Goal: Task Accomplishment & Management: Use online tool/utility

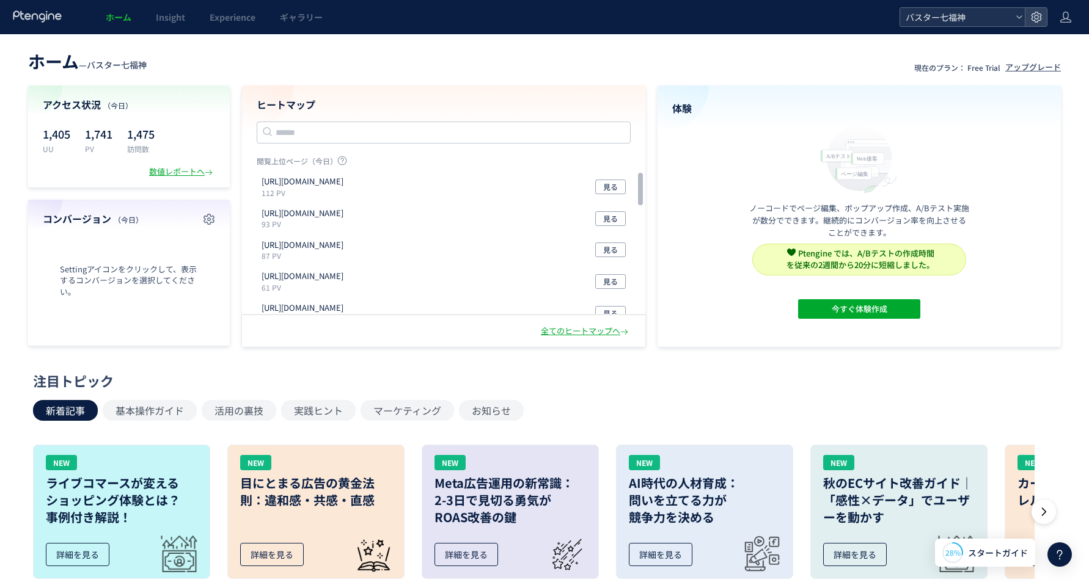
click at [949, 20] on span "バスター七福神" at bounding box center [956, 17] width 109 height 18
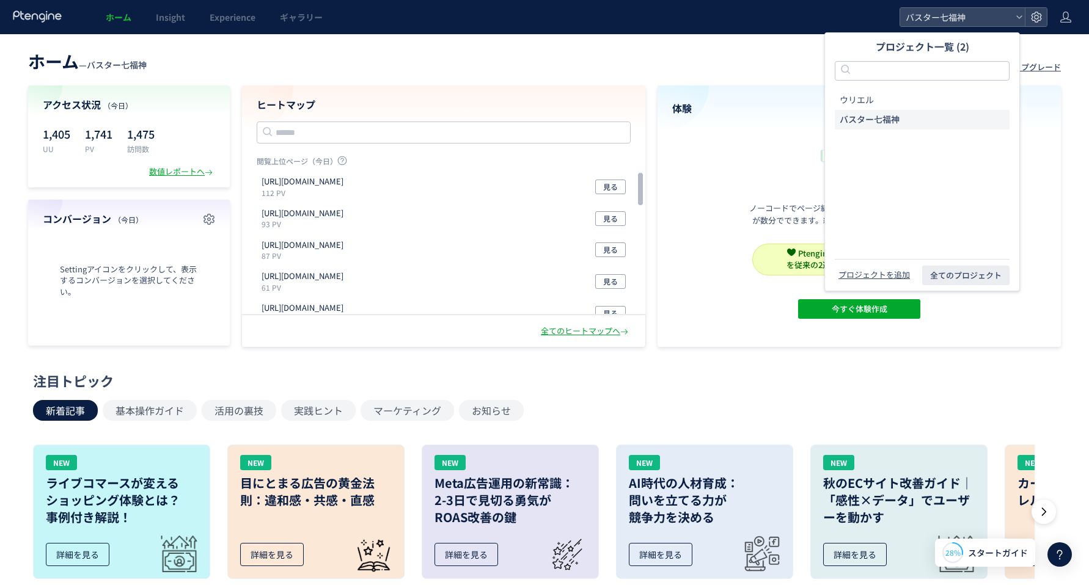
click at [702, 21] on div "ホーム Insight Experience ギャラリー" at bounding box center [449, 17] width 899 height 34
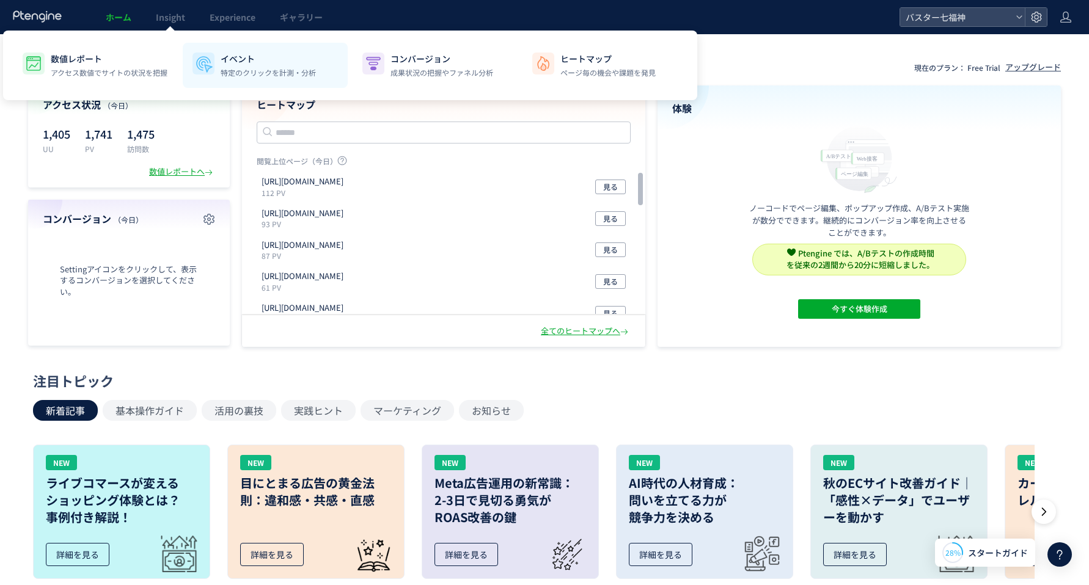
click at [283, 78] on li "イベント 特定のクリックを計測・分析" at bounding box center [265, 65] width 165 height 45
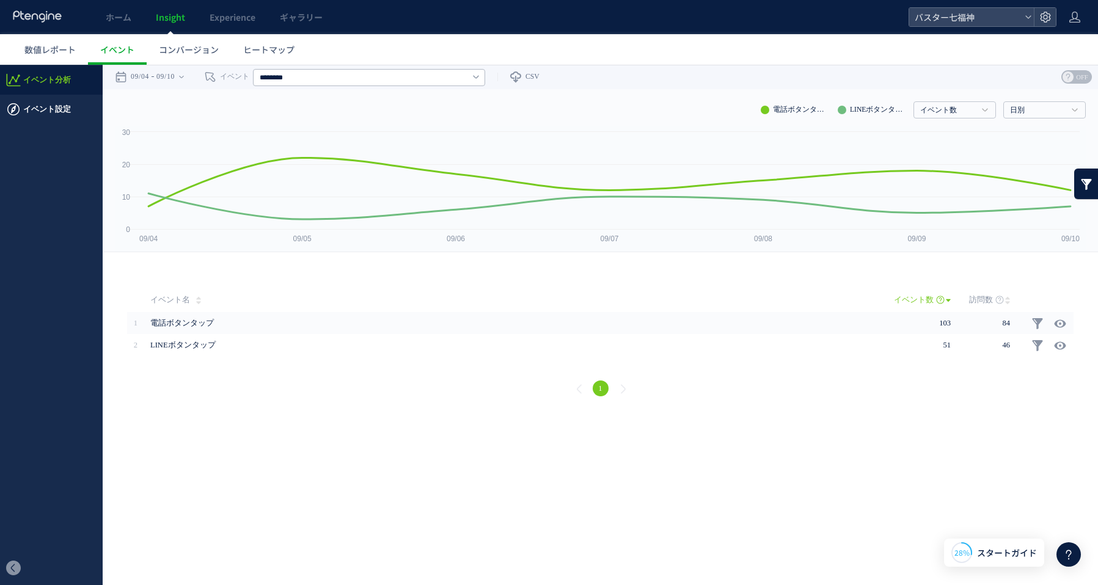
click at [45, 106] on span "イベント設定" at bounding box center [47, 109] width 48 height 29
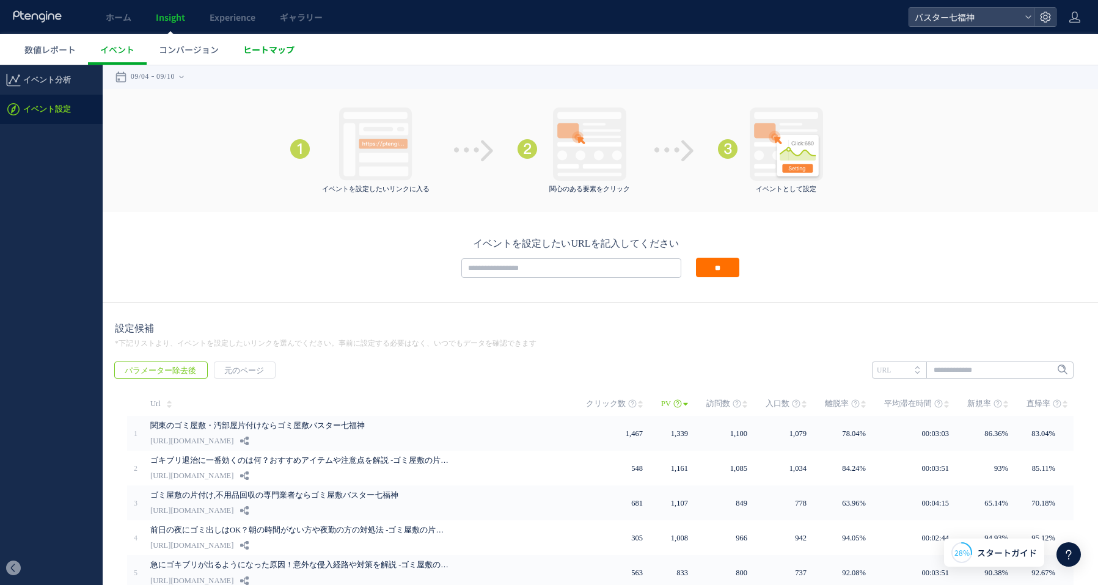
click at [250, 51] on span "ヒートマップ" at bounding box center [268, 49] width 51 height 12
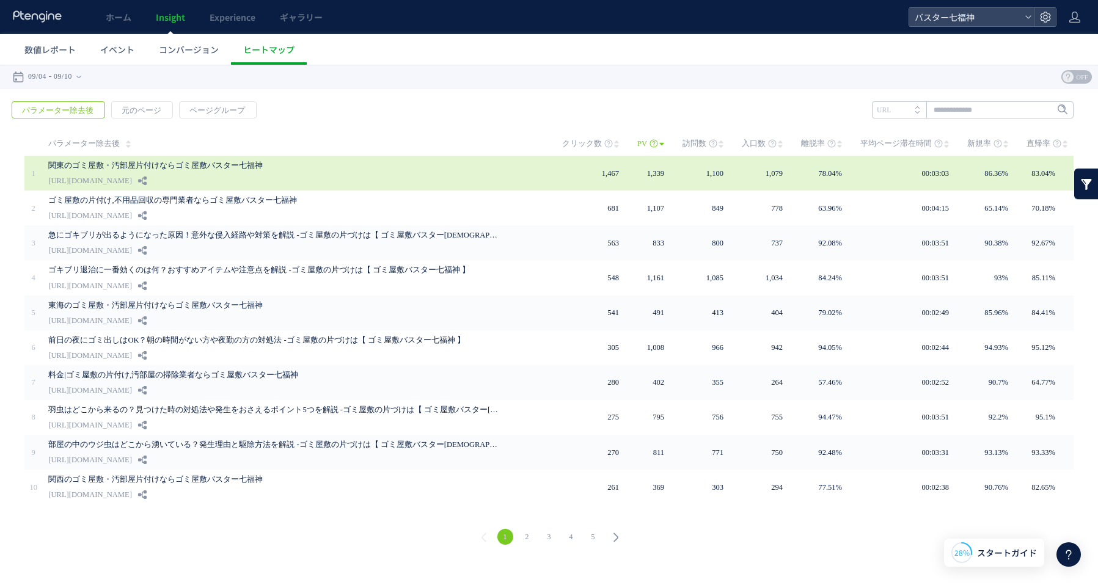
click at [186, 161] on link "関東のゴミ屋敷・汚部屋片付けならゴミ屋敷バスター七福神" at bounding box center [274, 165] width 452 height 15
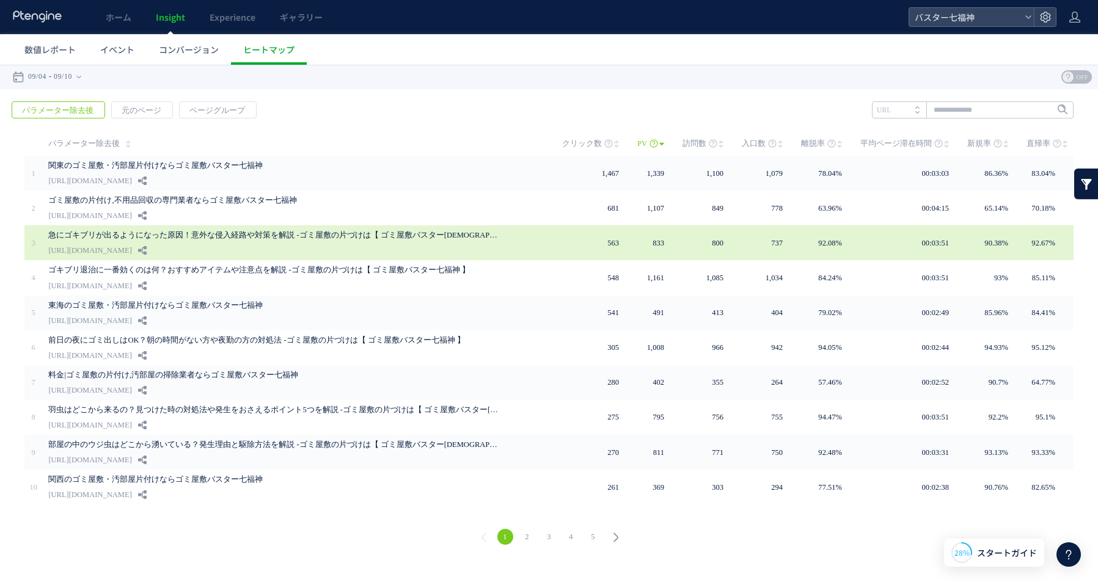
click at [337, 246] on div "急にゴキブリが出るようになった原因！意外な侵入経路や対策を解説 -ゴミ屋敷の片づけは【 ゴミ屋敷バスター[DEMOGRAPHIC_DATA] 】 [URL][…" at bounding box center [296, 242] width 497 height 35
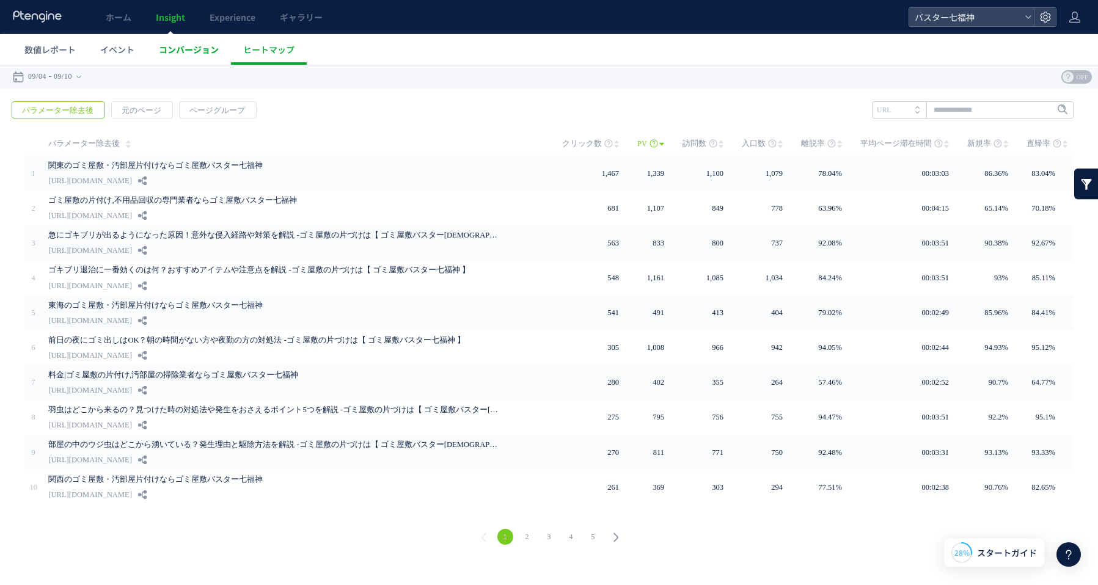
click at [192, 54] on span "コンバージョン" at bounding box center [189, 49] width 60 height 12
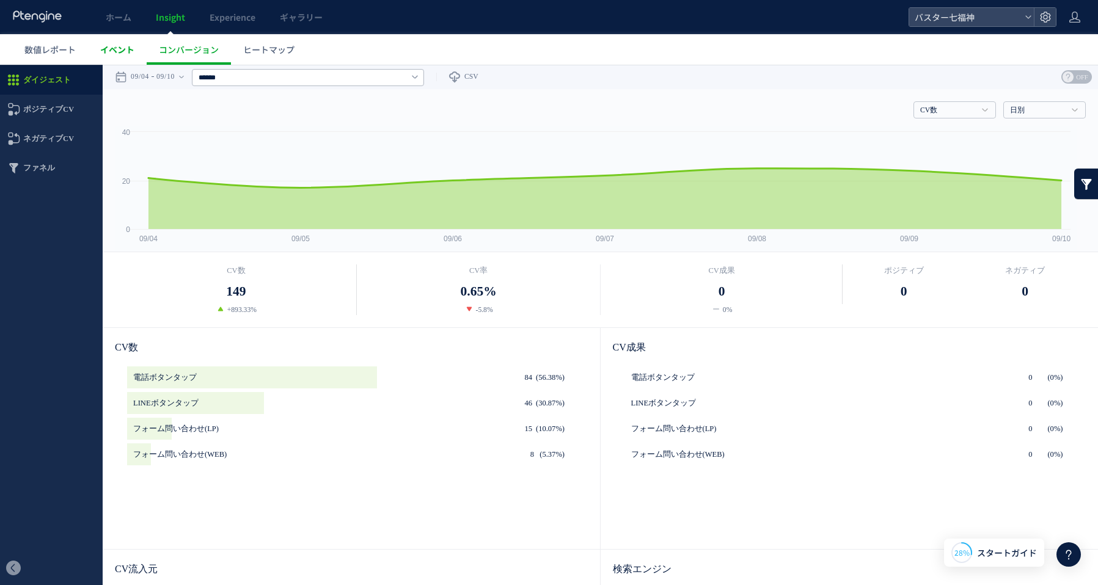
click at [122, 53] on span "イベント" at bounding box center [117, 49] width 34 height 12
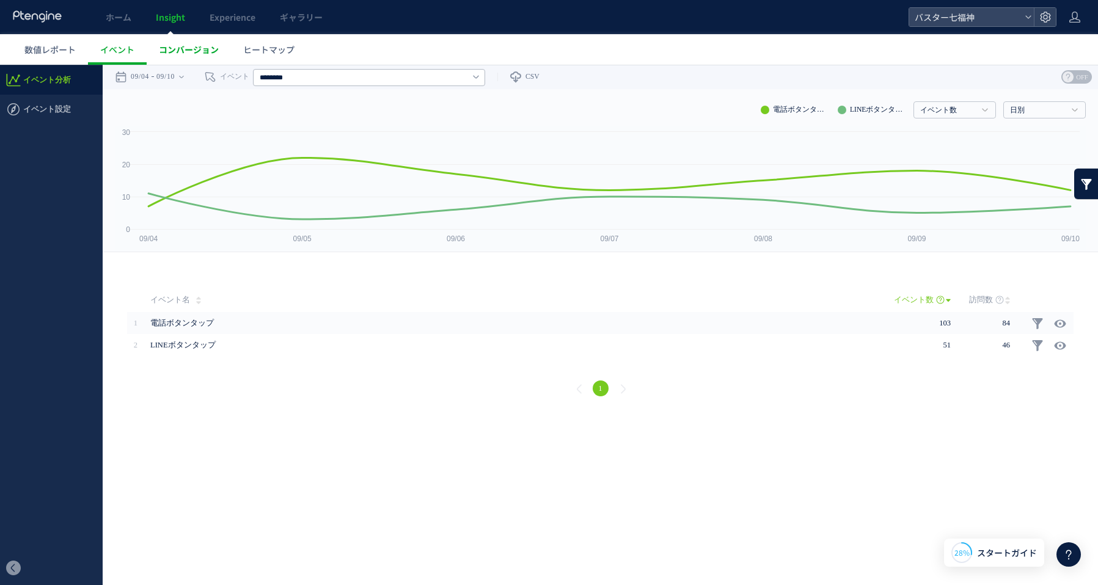
click at [199, 53] on span "コンバージョン" at bounding box center [189, 49] width 60 height 12
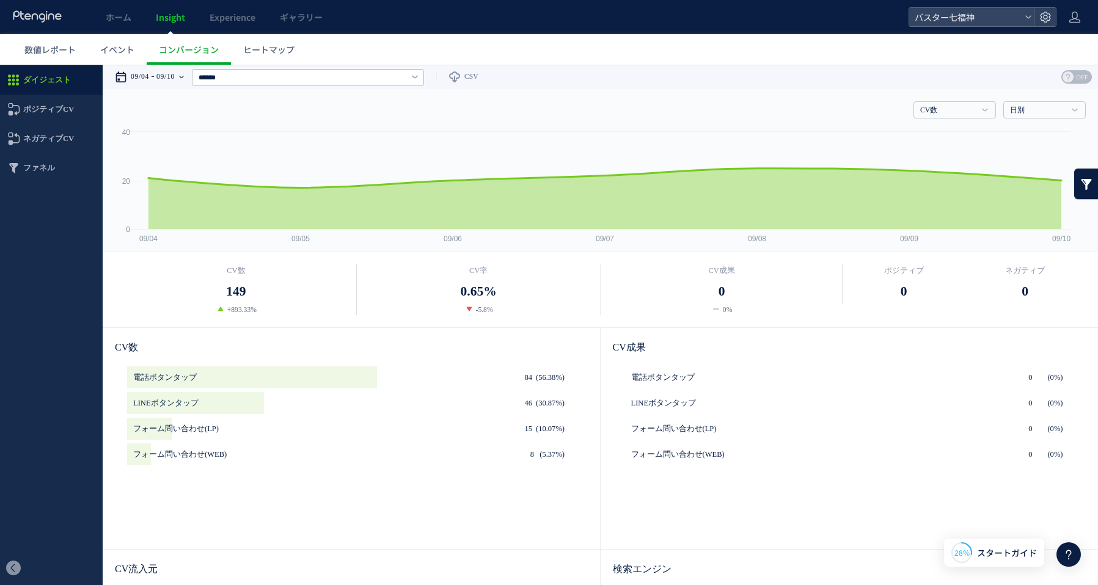
click at [139, 82] on time "09/04" at bounding box center [140, 77] width 18 height 24
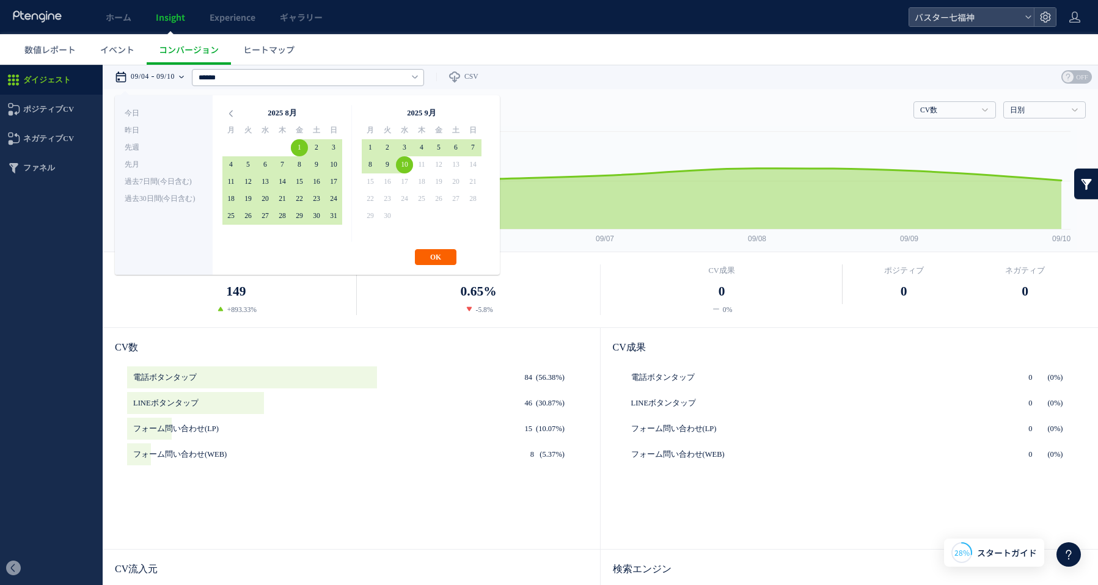
click at [439, 255] on button "OK" at bounding box center [436, 257] width 42 height 16
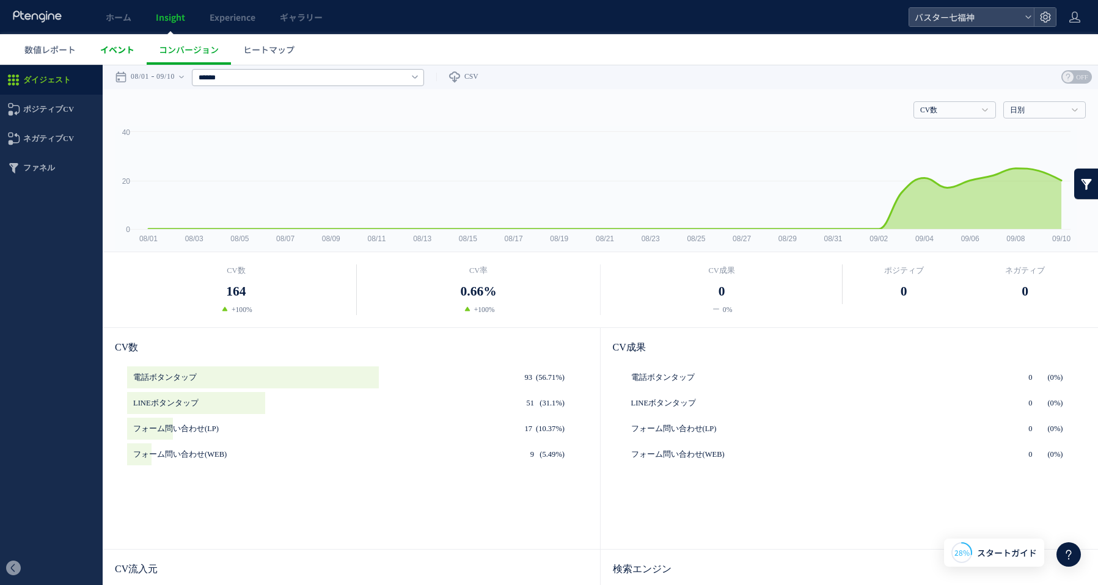
click at [123, 37] on link "イベント" at bounding box center [117, 49] width 59 height 31
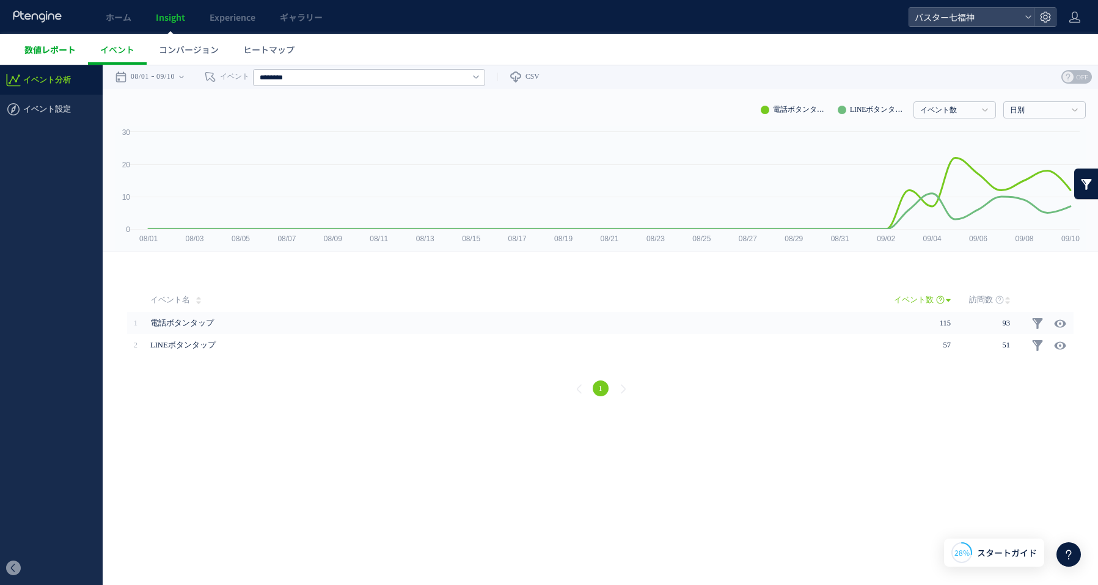
click at [70, 44] on span "数値レポート" at bounding box center [49, 49] width 51 height 12
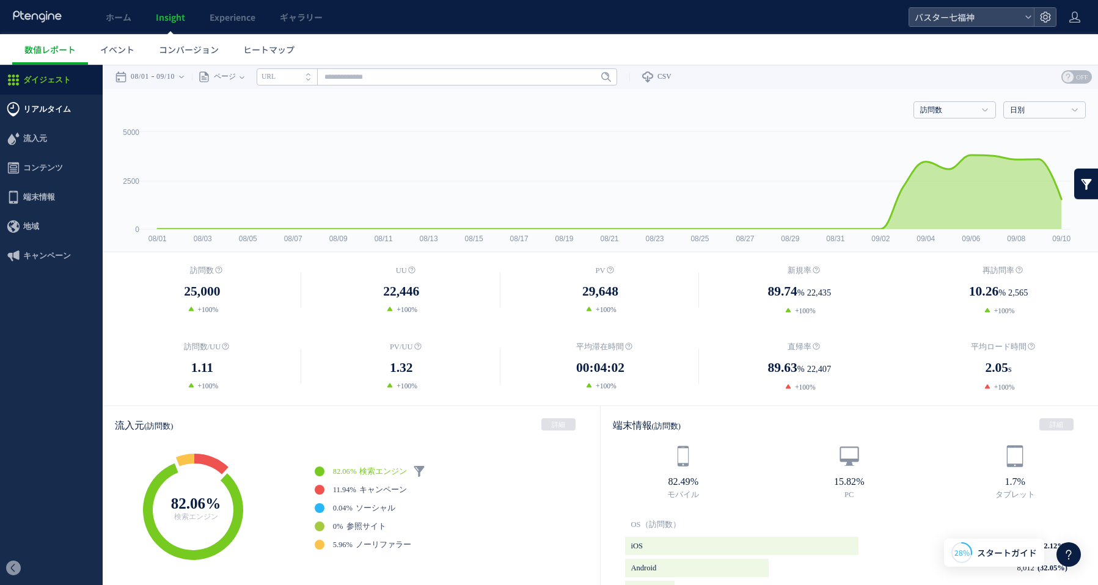
click at [65, 105] on span "リアルタイム" at bounding box center [47, 109] width 48 height 29
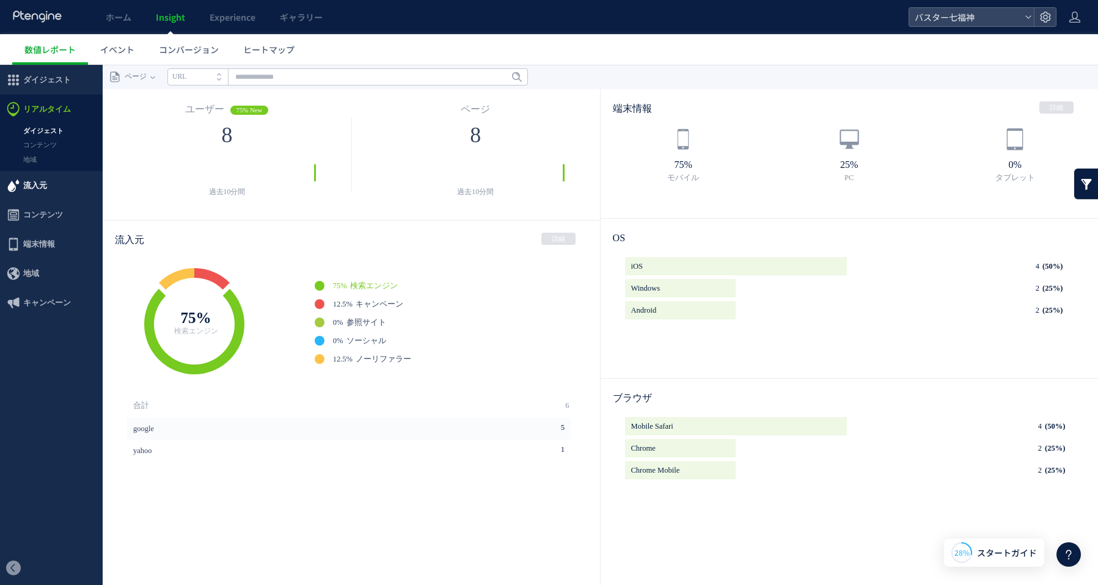
click at [51, 191] on span "流入元" at bounding box center [51, 185] width 103 height 29
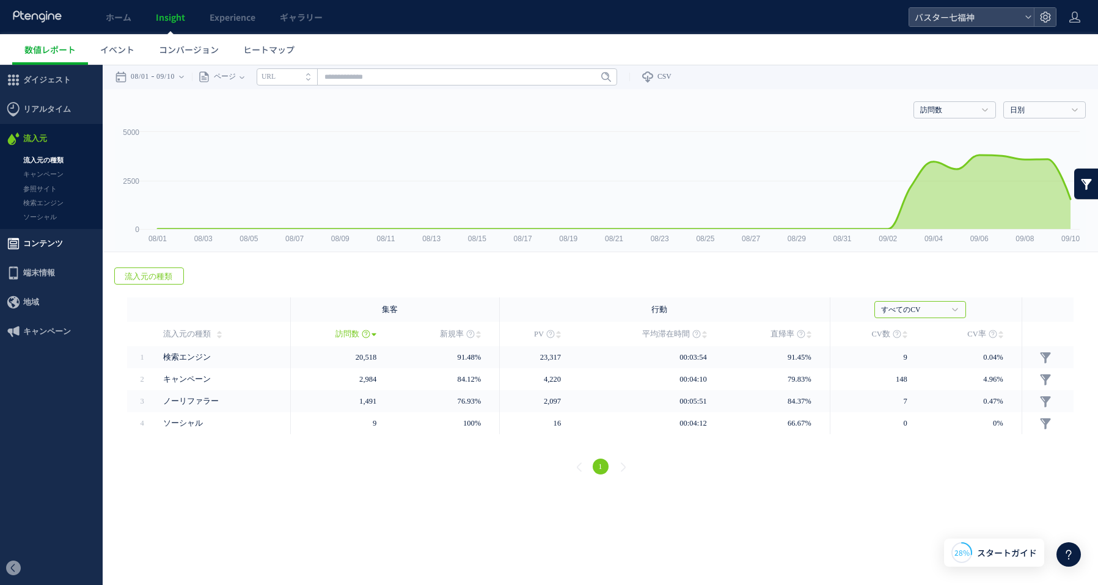
click at [63, 247] on span "コンテンツ" at bounding box center [51, 243] width 103 height 29
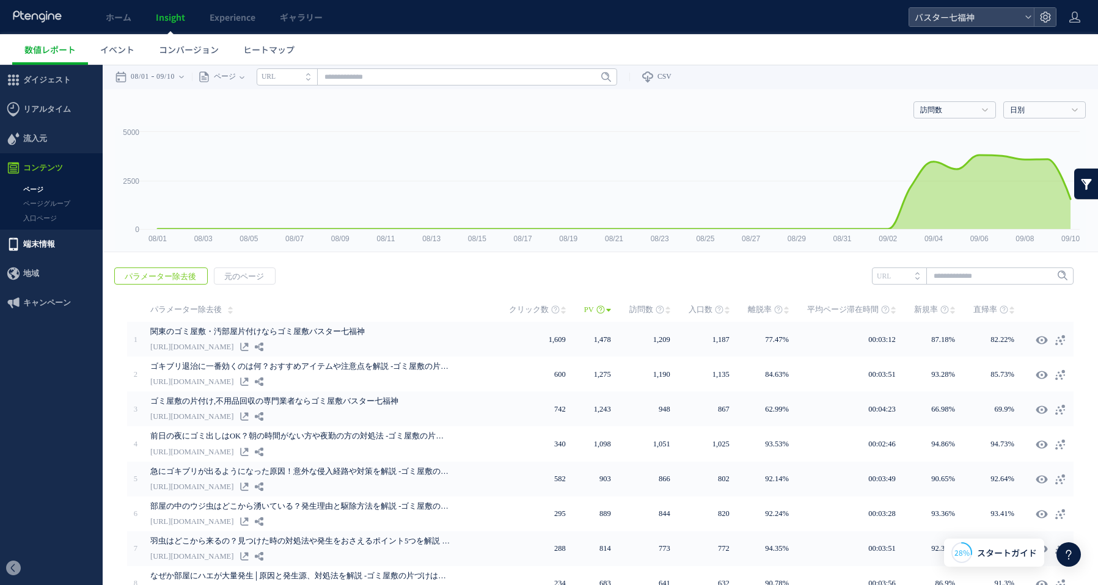
click at [45, 248] on span "端末情報" at bounding box center [39, 244] width 32 height 29
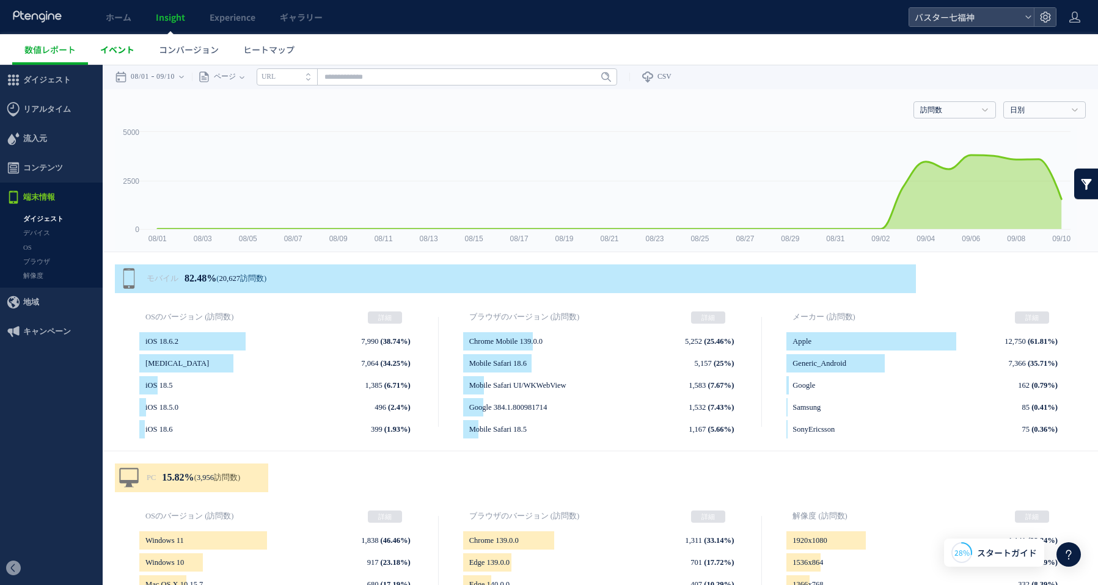
click at [143, 55] on link "イベント" at bounding box center [117, 49] width 59 height 31
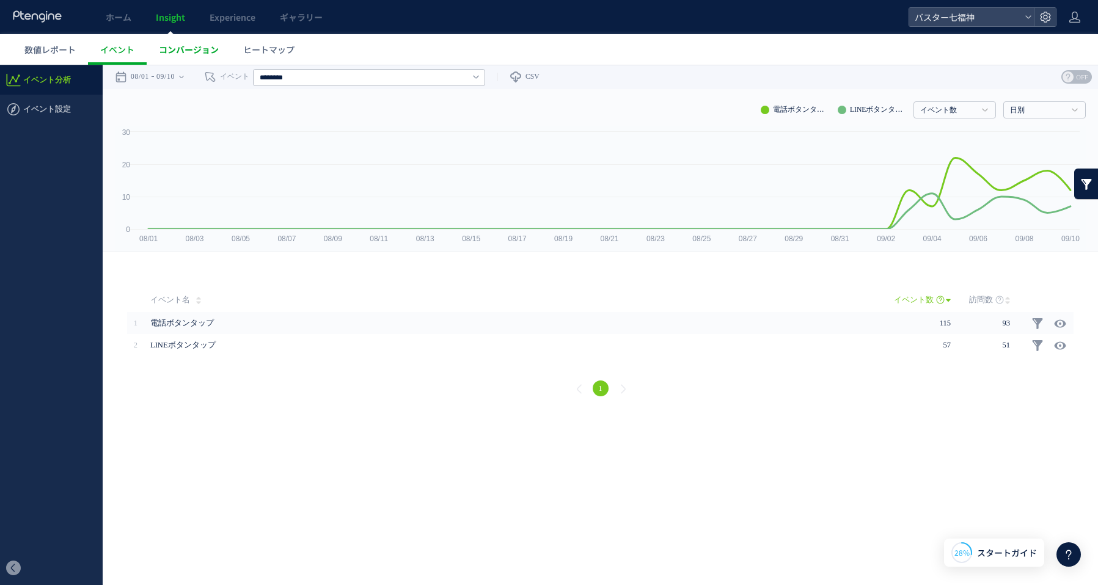
click at [183, 45] on span "コンバージョン" at bounding box center [189, 49] width 60 height 12
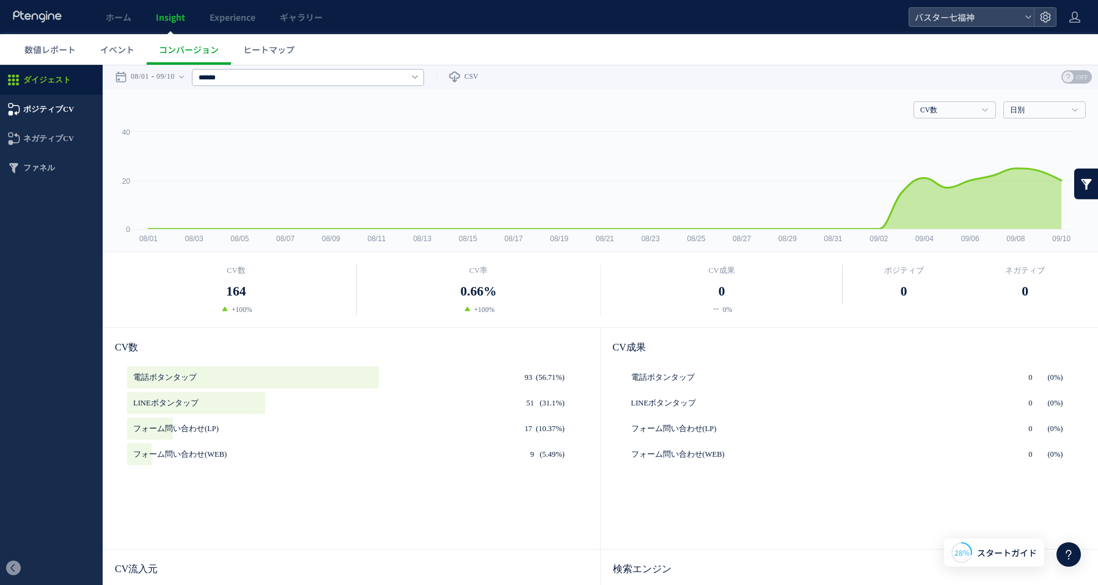
click at [39, 103] on span "ポジティブCV" at bounding box center [48, 109] width 51 height 29
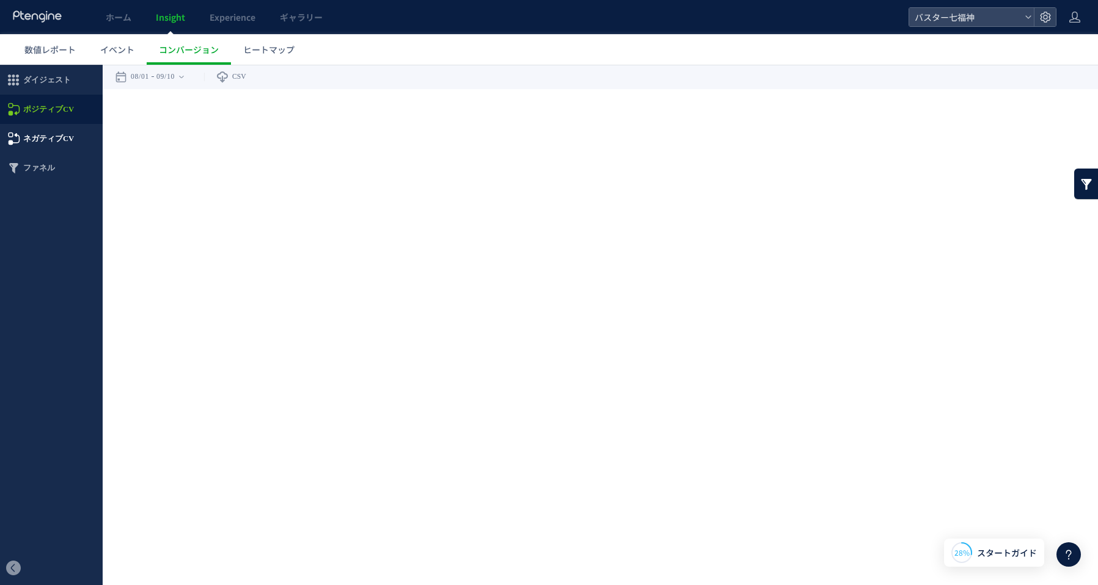
click at [39, 144] on div at bounding box center [549, 292] width 1098 height 585
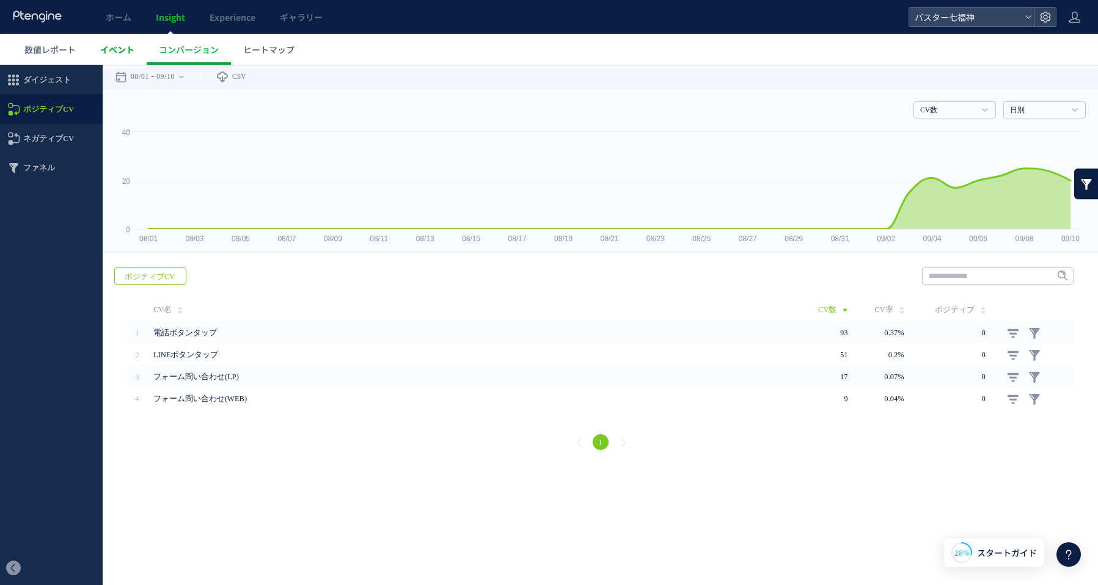
click at [140, 52] on link "イベント" at bounding box center [117, 49] width 59 height 31
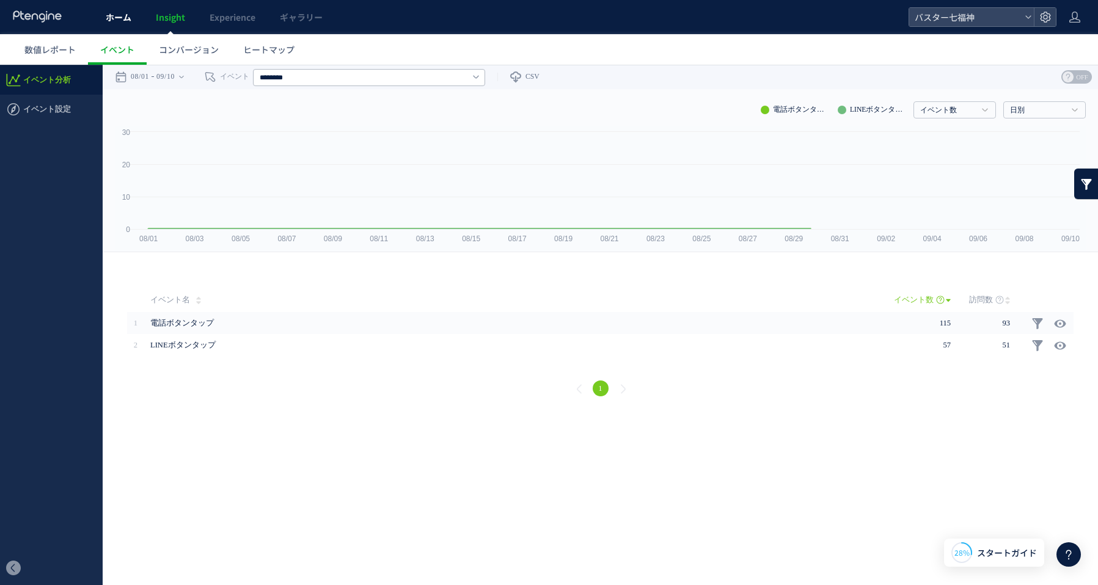
click at [126, 29] on link "ホーム" at bounding box center [118, 17] width 50 height 34
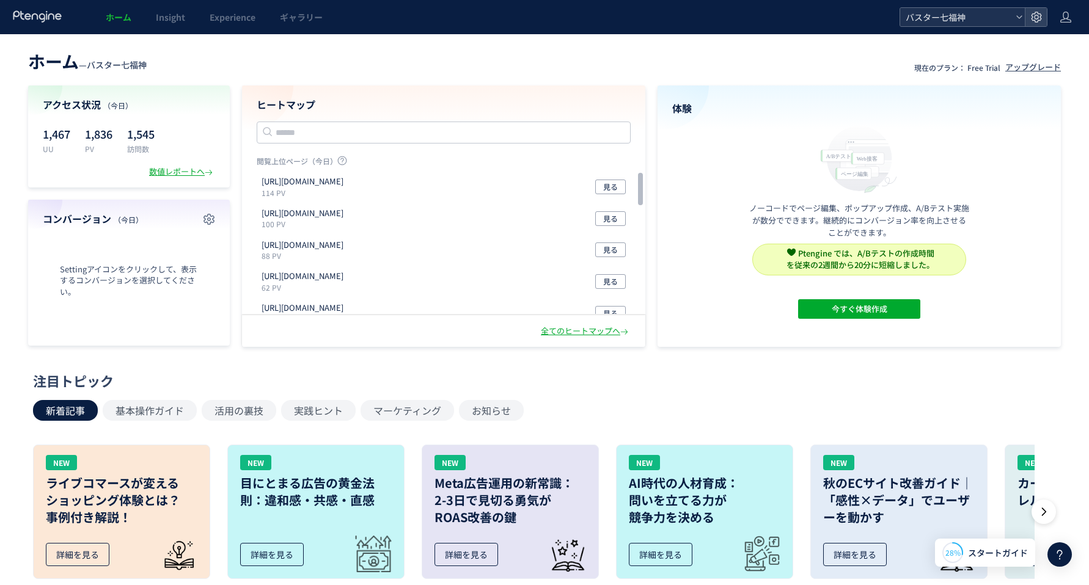
click at [955, 19] on span "バスター七福神" at bounding box center [956, 17] width 109 height 18
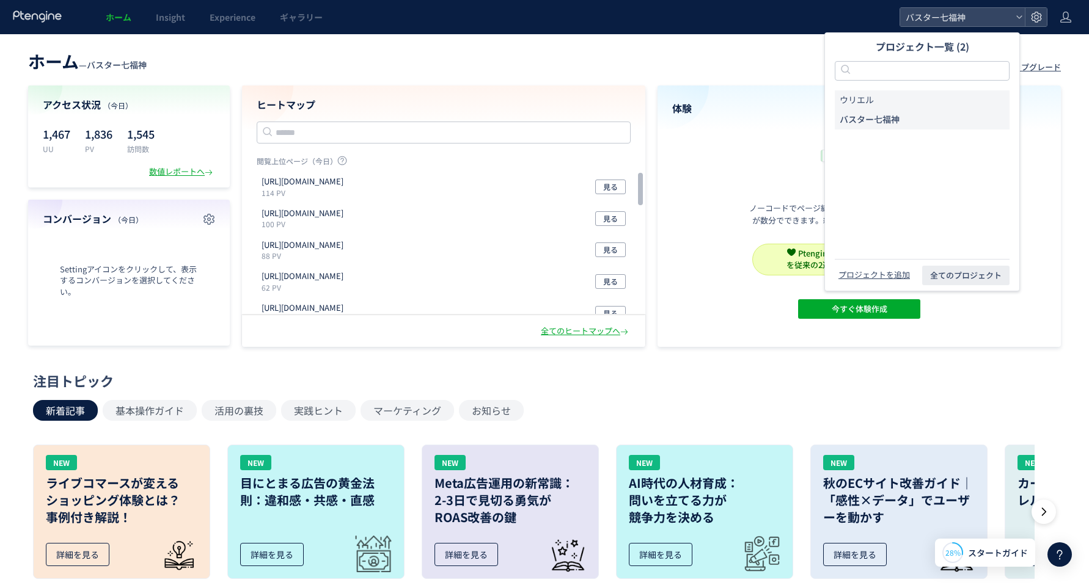
click at [866, 99] on span "ウリエル" at bounding box center [856, 100] width 34 height 12
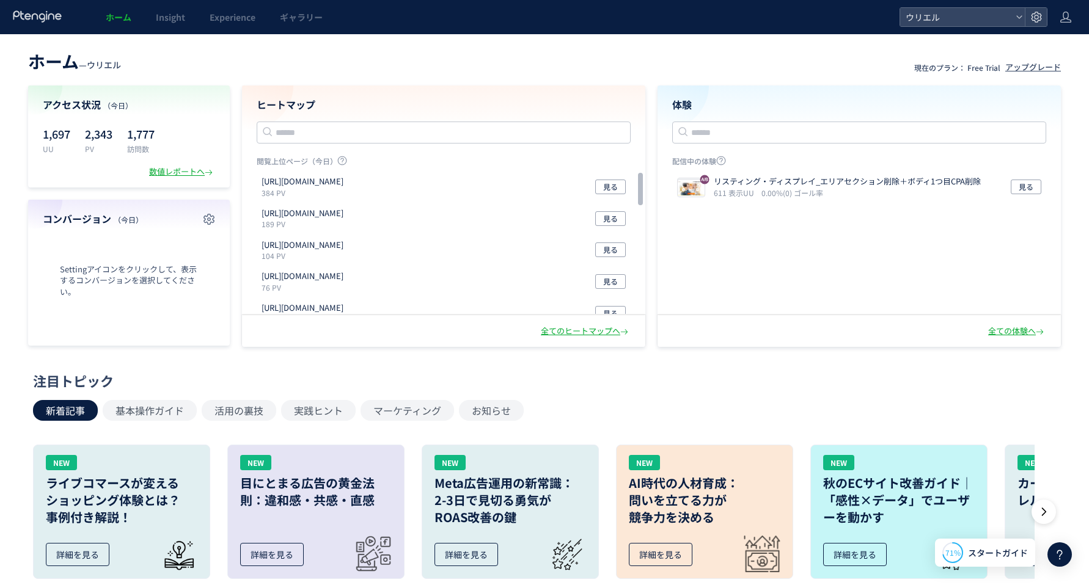
click at [464, 67] on header "ホーム — ウリエル 現在のプラン： Free Trial アップグレード" at bounding box center [544, 59] width 1033 height 27
click at [348, 193] on p "384 PV" at bounding box center [304, 193] width 87 height 10
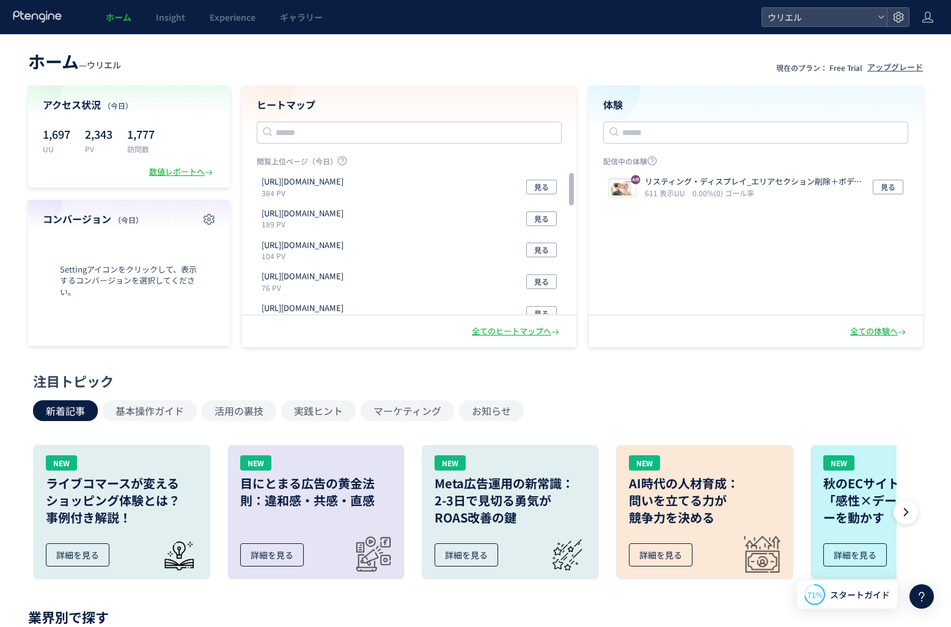
click at [108, 20] on span "ホーム" at bounding box center [119, 17] width 26 height 12
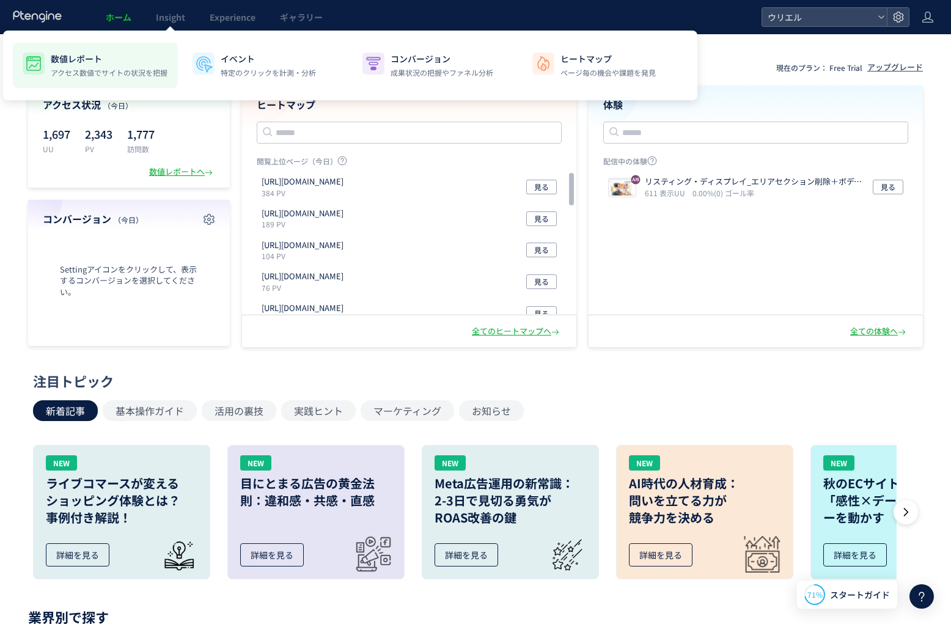
click at [93, 57] on p "数値レポート" at bounding box center [109, 59] width 117 height 12
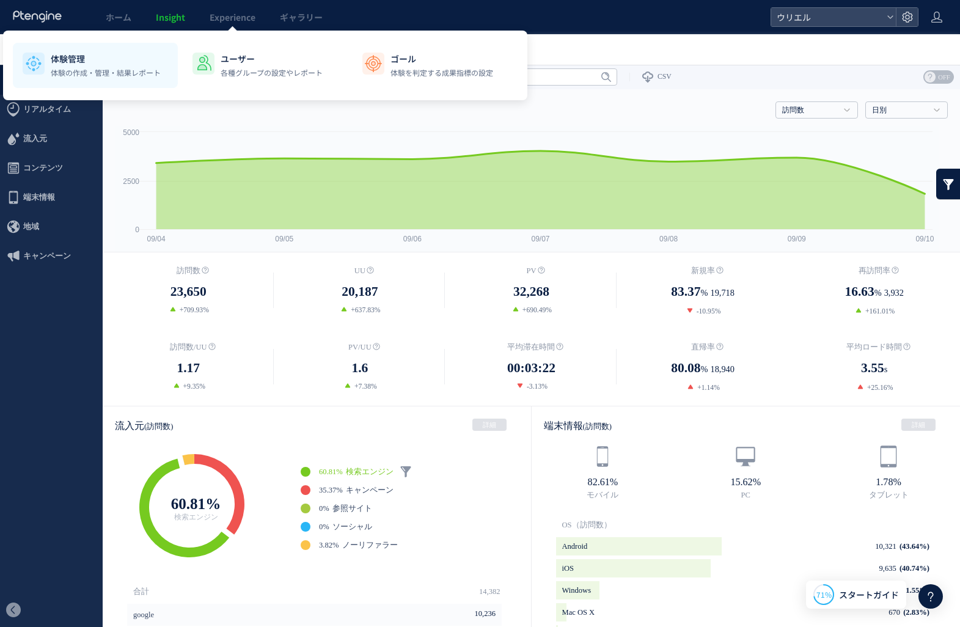
click at [80, 67] on p "体験の作成・管理・結果レポート" at bounding box center [106, 72] width 110 height 11
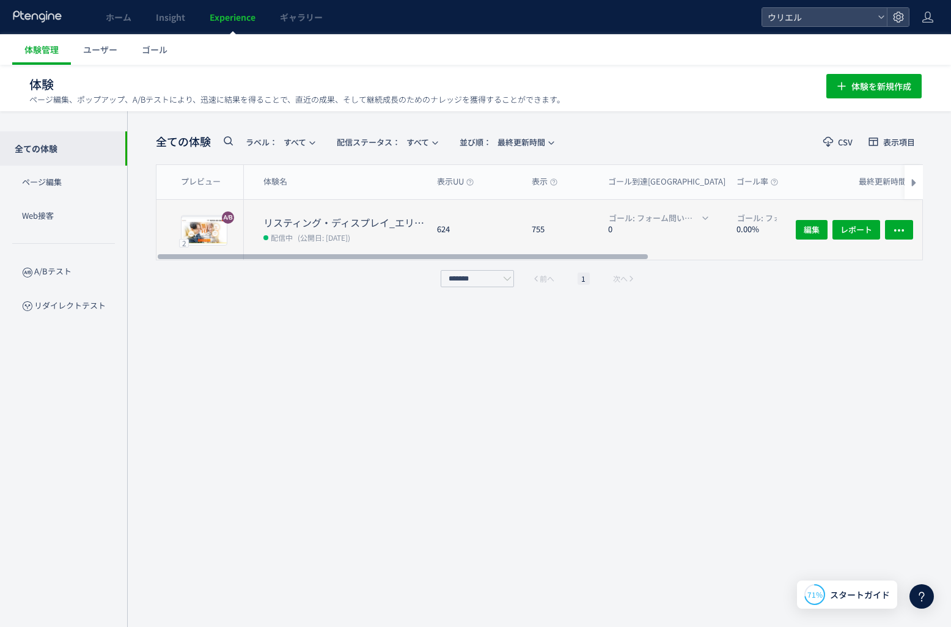
click at [381, 219] on dt "リスティング・ディスプレイ_エリアセクション削除＋ボディ1つ目CPA削除" at bounding box center [345, 223] width 164 height 14
click at [819, 224] on span "編集" at bounding box center [811, 230] width 16 height 20
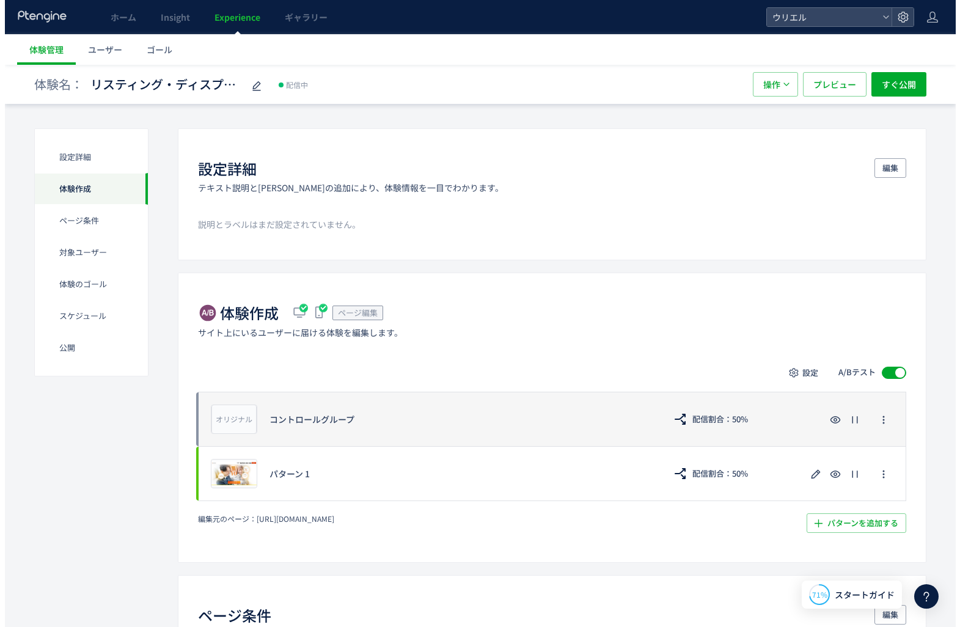
scroll to position [142, 0]
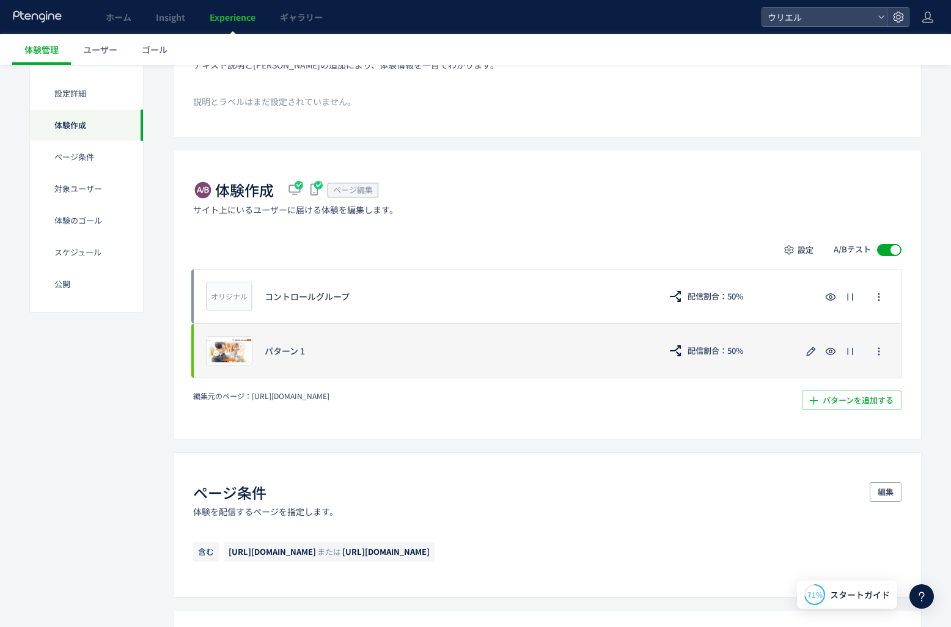
click at [519, 351] on div "パターン 1" at bounding box center [456, 351] width 383 height 12
click at [809, 350] on use "button" at bounding box center [810, 350] width 9 height 9
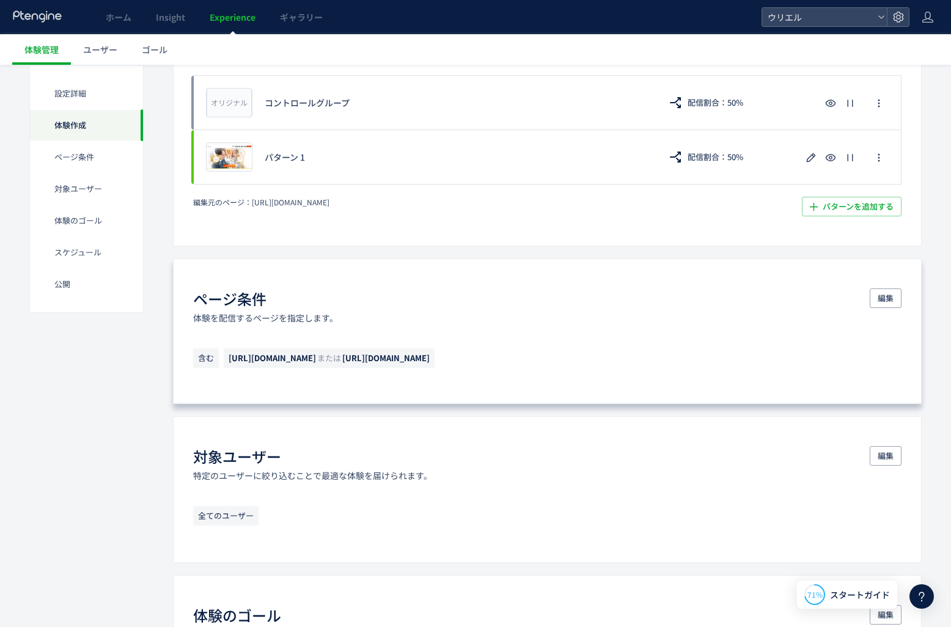
scroll to position [326, 0]
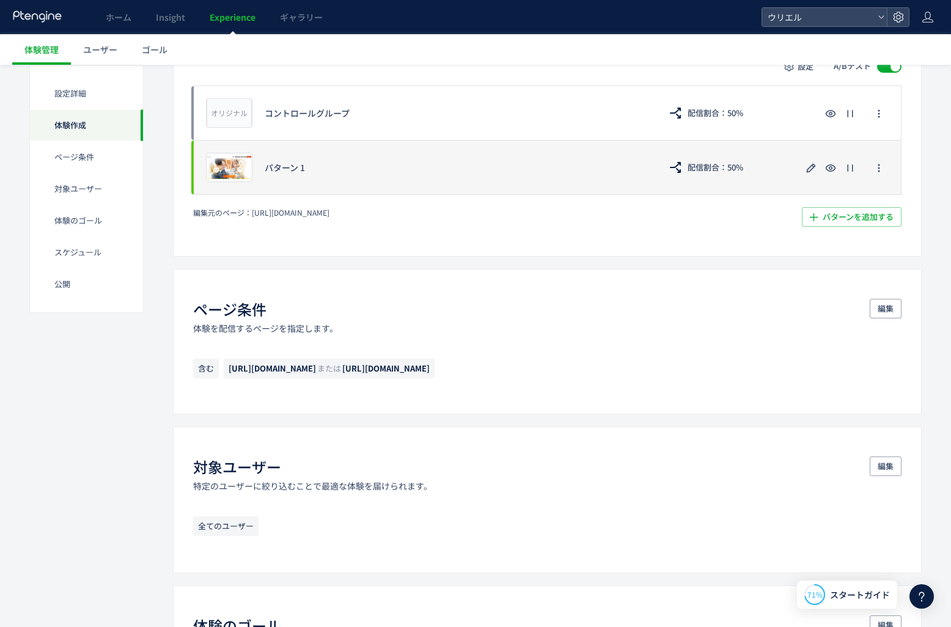
click at [324, 171] on div "パターン 1" at bounding box center [456, 167] width 383 height 12
click at [247, 167] on span "プレビュー" at bounding box center [230, 167] width 40 height 12
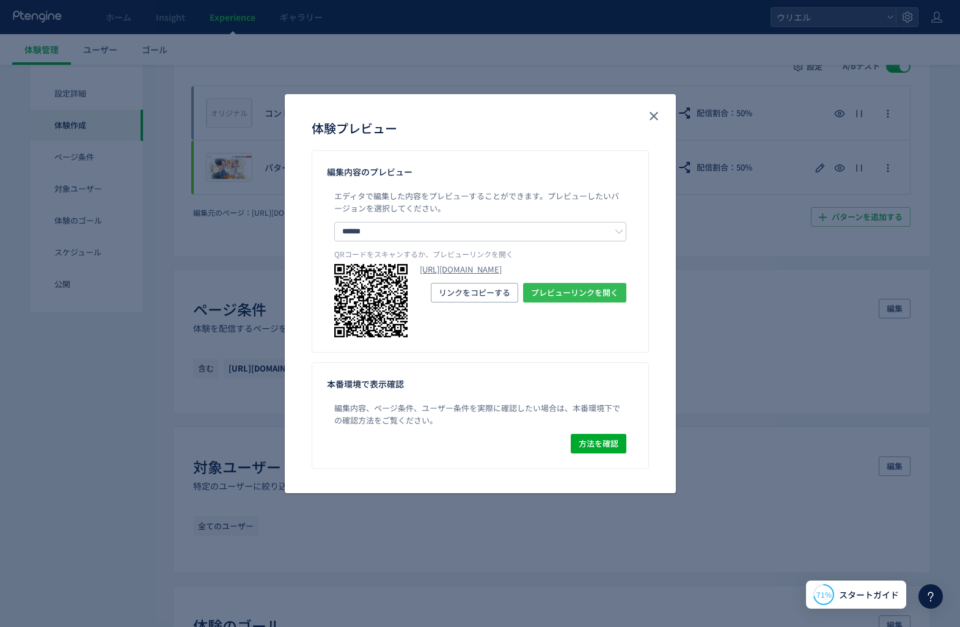
click at [552, 302] on span "プレビューリンクを開く" at bounding box center [574, 293] width 87 height 20
click at [731, 516] on div "体験プレビュー 編集内容のプレビュー エディタで編集した内容をプレビューすることができます。 プレビューしたいバージョンを選択してください。 ****** コ…" at bounding box center [480, 313] width 960 height 627
click at [660, 121] on icon "close" at bounding box center [653, 116] width 15 height 15
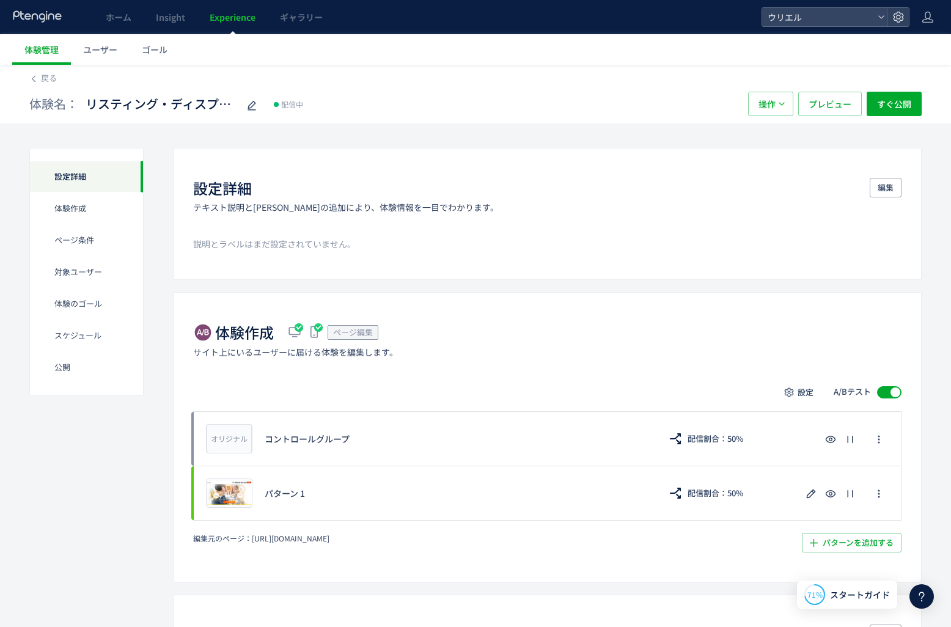
scroll to position [145, 0]
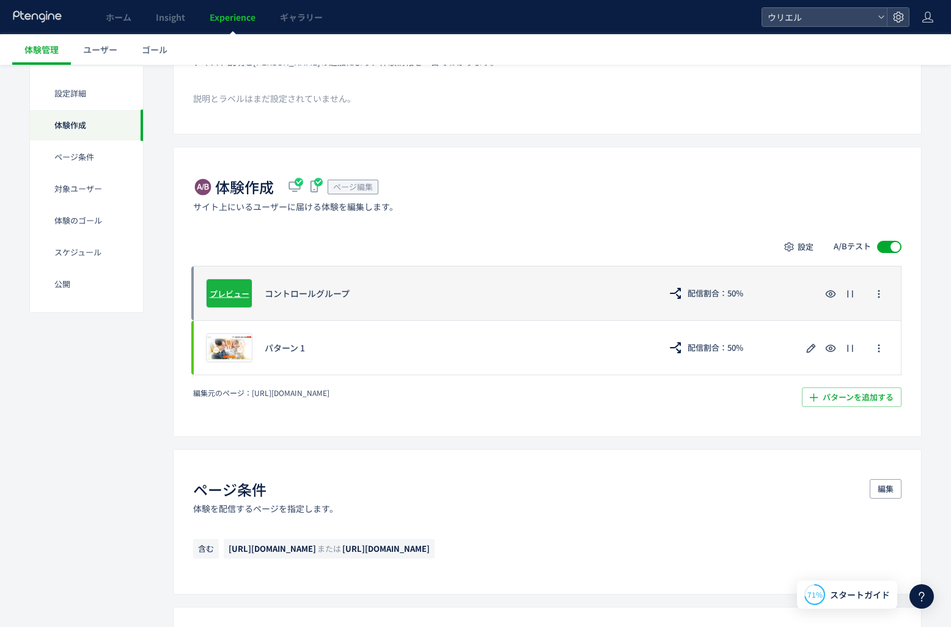
click at [239, 296] on span "プレビュー" at bounding box center [230, 293] width 40 height 12
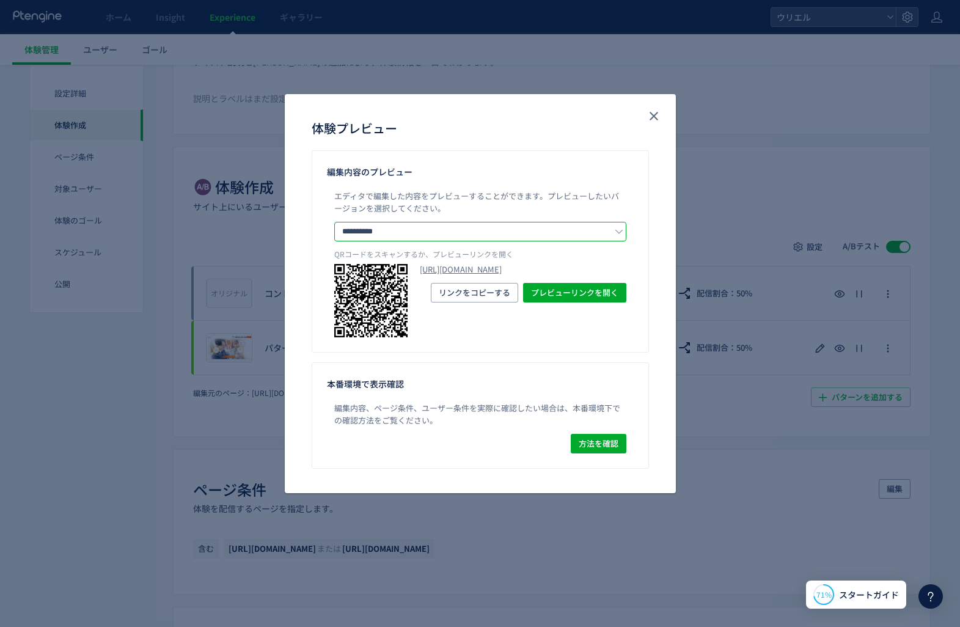
click at [360, 228] on input "**********" at bounding box center [480, 232] width 292 height 20
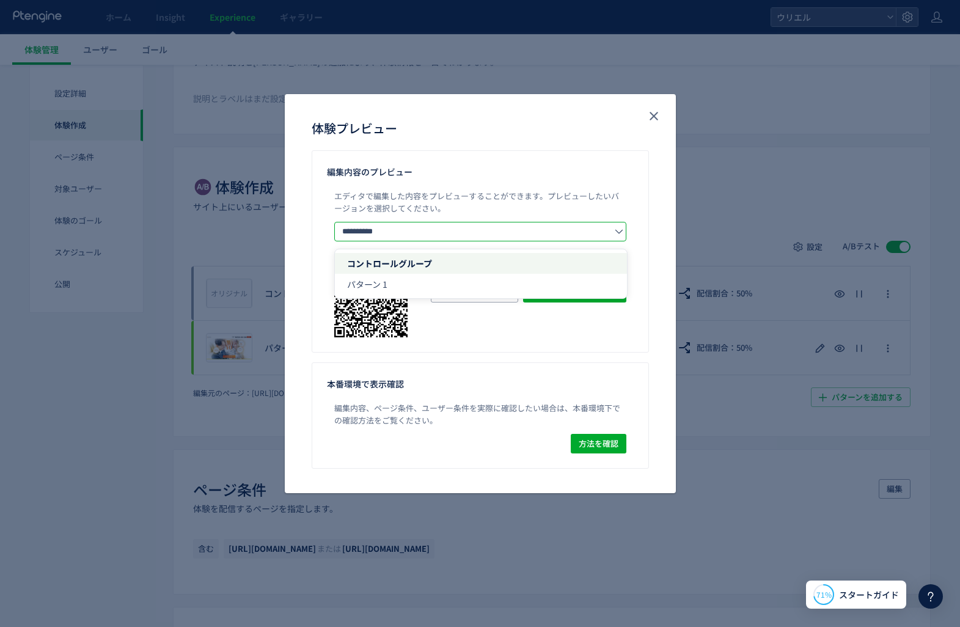
click at [462, 205] on p "エディタで編集した内容をプレビューすることができます。 プレビューしたいバージョンを選択してください。" at bounding box center [480, 206] width 292 height 32
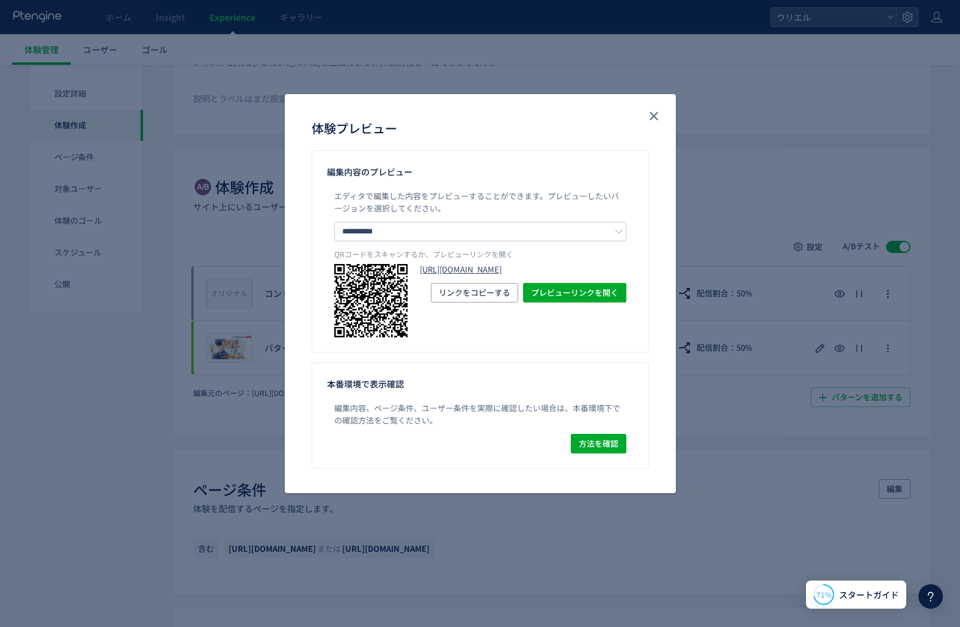
click at [624, 276] on link "https://www.uriel-cuore.co.jp/lp/list/versatile/18622/?preview_ptx_token=v4-1f0…" at bounding box center [523, 270] width 207 height 12
click at [654, 108] on button "close" at bounding box center [654, 116] width 20 height 20
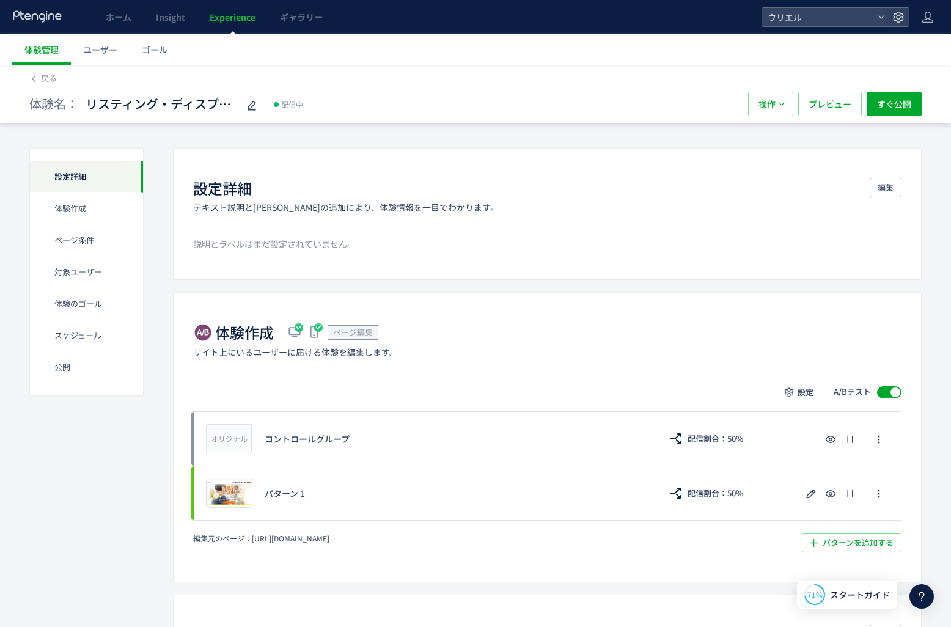
scroll to position [2, 0]
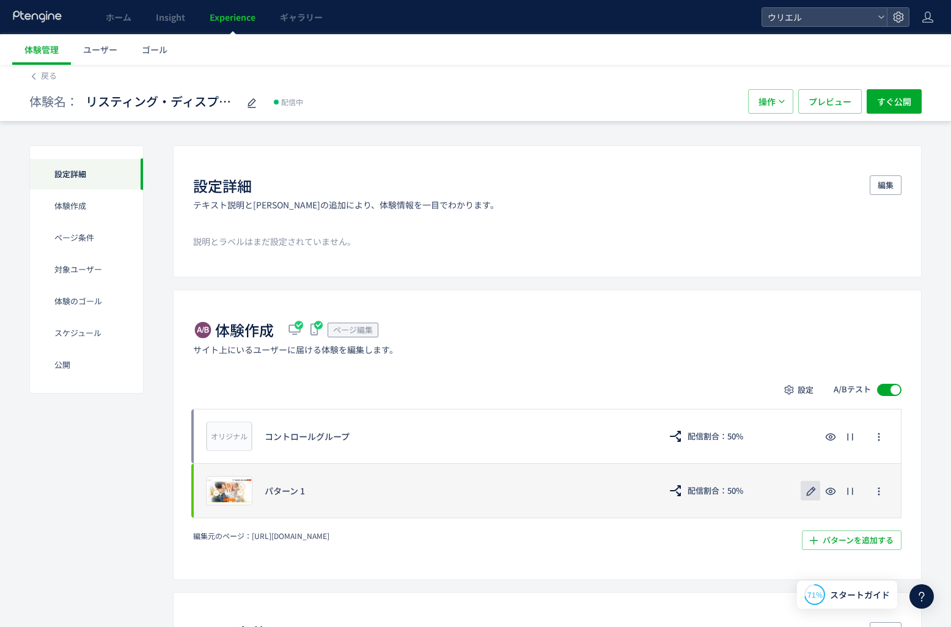
click at [806, 493] on icon "button" at bounding box center [810, 491] width 15 height 15
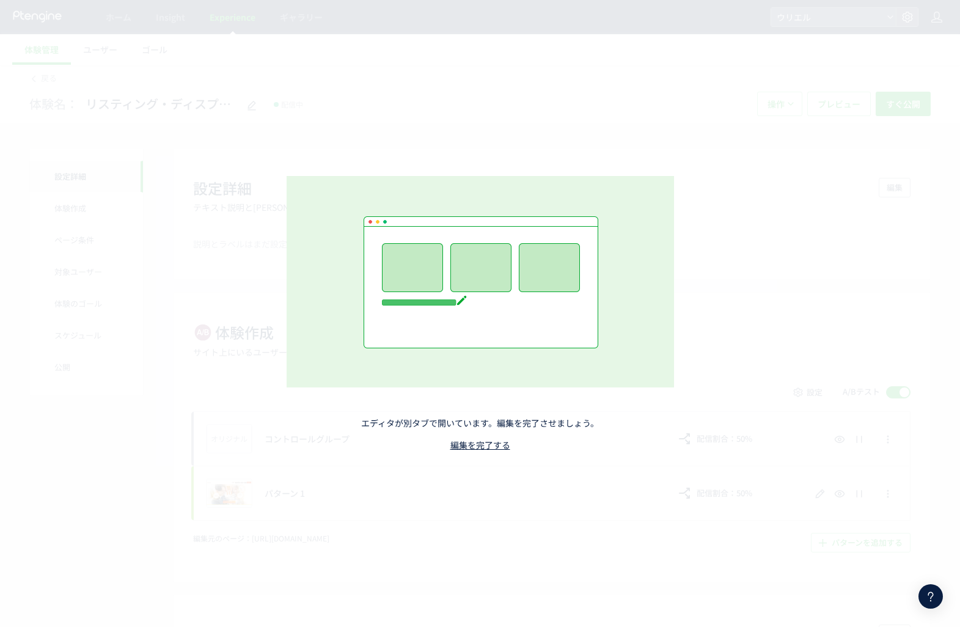
click at [566, 141] on div "エディタが別タブで開いています。編集を完了させましょう。 編集を完了する" at bounding box center [480, 313] width 540 height 397
